Goal: Task Accomplishment & Management: Use online tool/utility

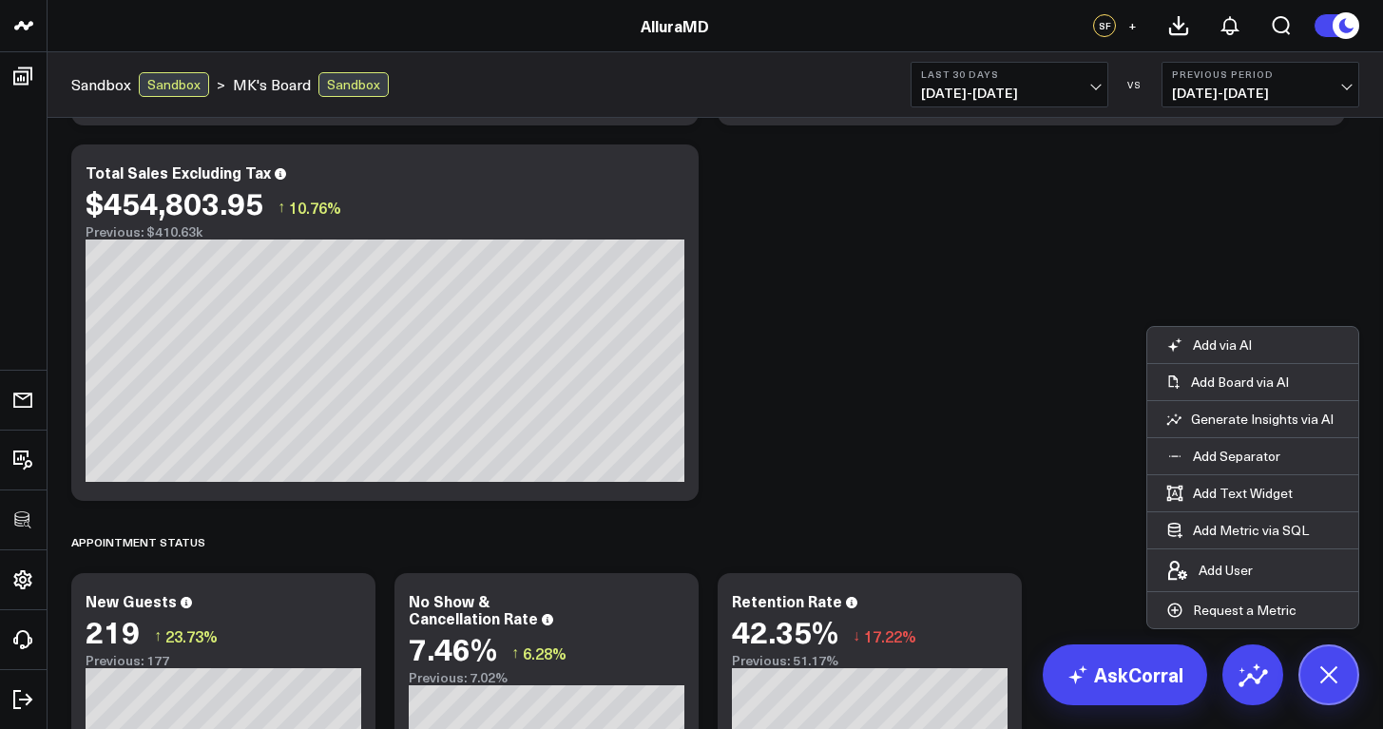
scroll to position [280, 0]
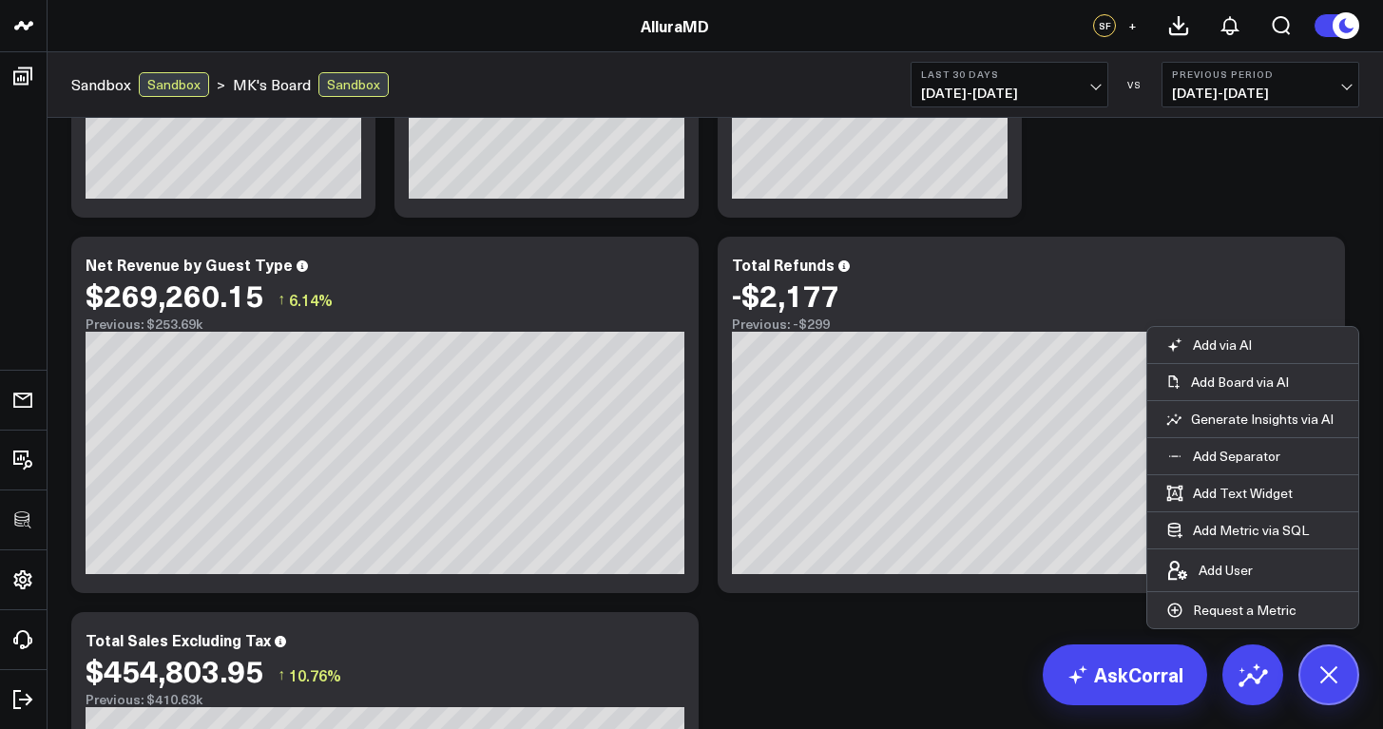
click at [1316, 675] on icon at bounding box center [1328, 674] width 43 height 43
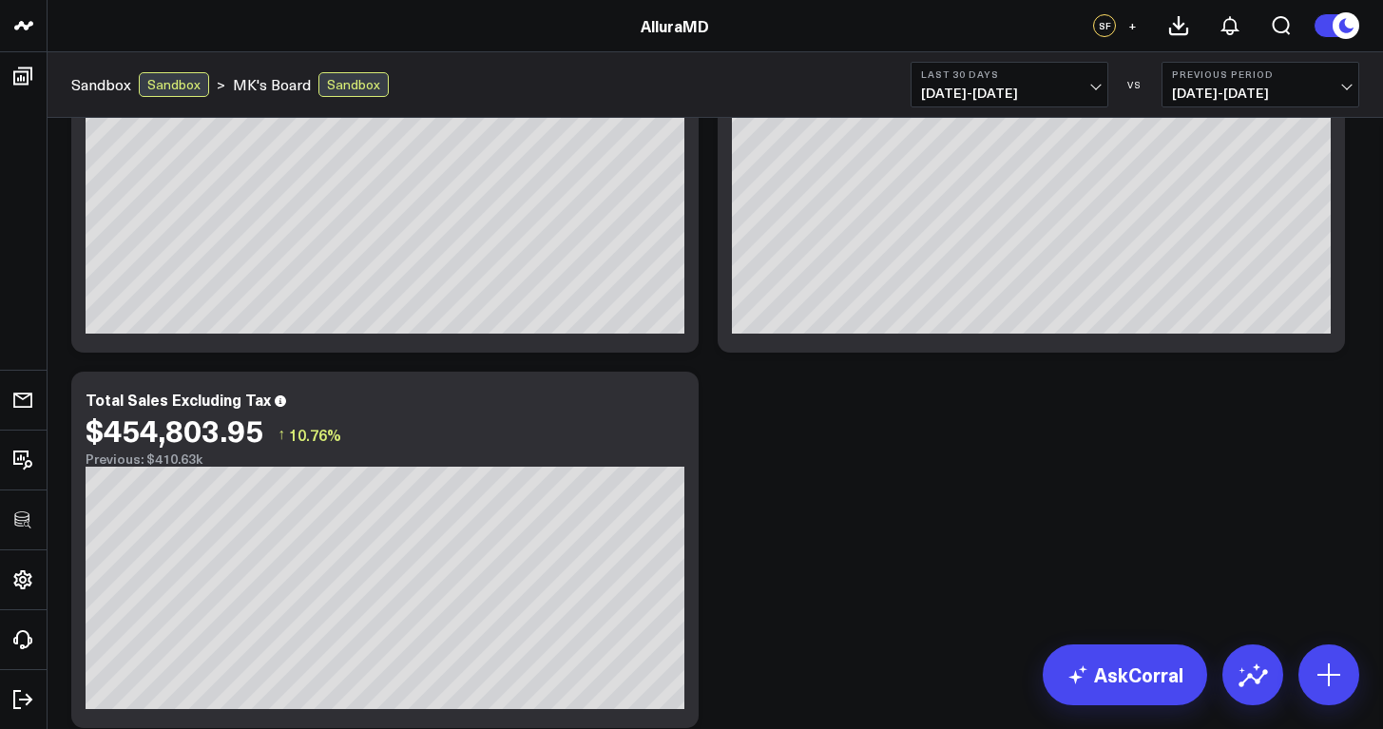
scroll to position [0, 0]
